Goal: Use online tool/utility: Use online tool/utility

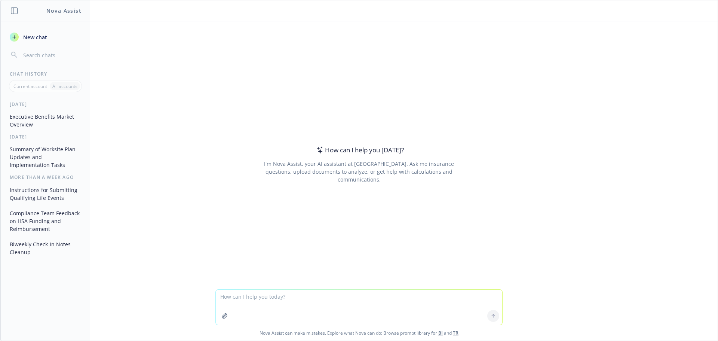
click at [263, 301] on textarea at bounding box center [359, 306] width 286 height 35
type textarea "can you please clean up these notes"
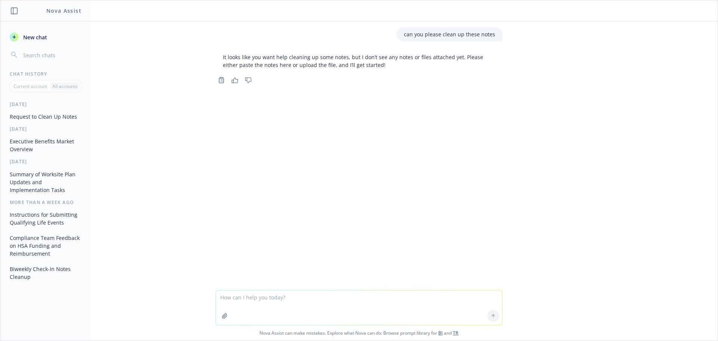
click at [253, 298] on textarea at bounding box center [359, 307] width 286 height 34
paste textarea "LOR ipsu dolors- ametcon adipis elit seddoe te inci. Utlabo etdolor magn aliq e…"
type textarea "LOR ipsu dolors- ametcon adipis elit seddoe te inci. Utlabo etdolor magn aliq e…"
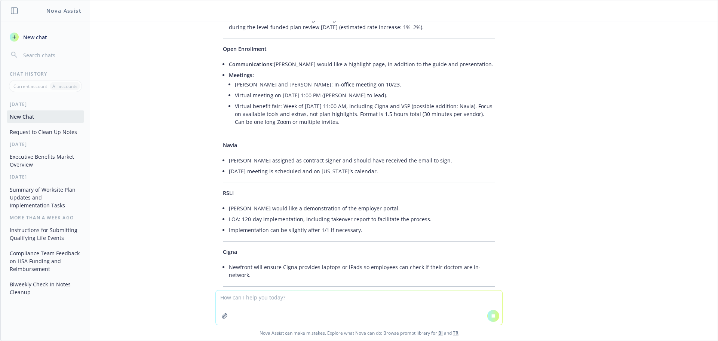
scroll to position [595, 0]
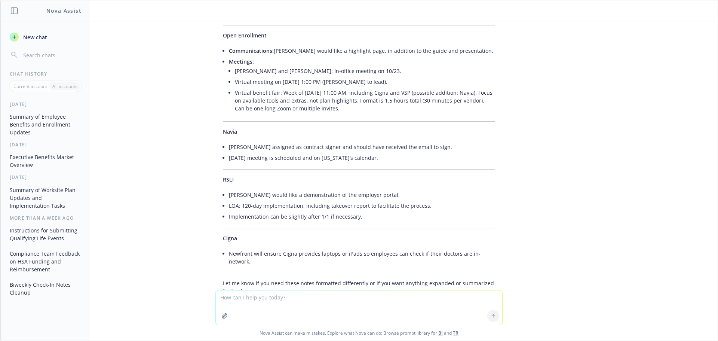
click at [475, 248] on li "Newfront will ensure Cigna provides laptops or iPads so employees can check if …" at bounding box center [362, 257] width 266 height 19
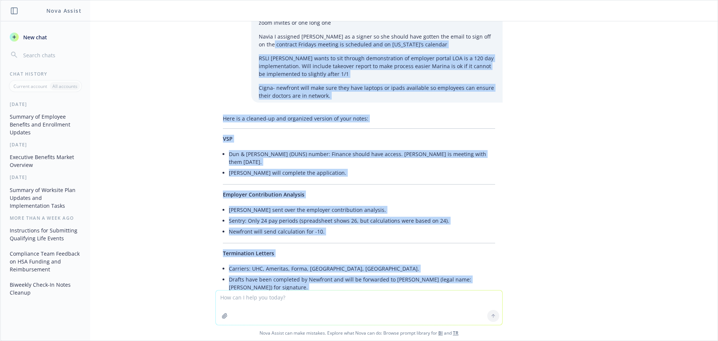
scroll to position [234, 0]
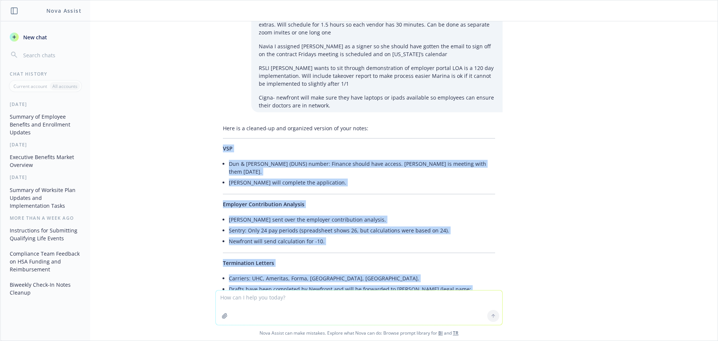
drag, startPoint x: 487, startPoint y: 222, endPoint x: 217, endPoint y: 131, distance: 284.8
copy div "LOR Ips & Dolorsitam (CONS) adipis: Elitsed doeius temp incidi. Utlabo et dolor…"
